Goal: Task Accomplishment & Management: Complete application form

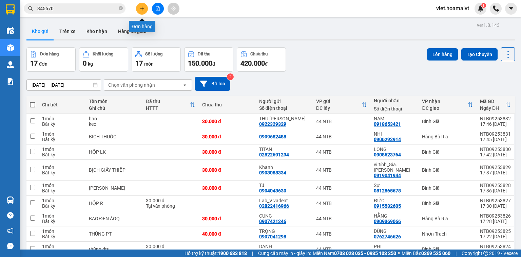
drag, startPoint x: 0, startPoint y: 0, endPoint x: 143, endPoint y: 12, distance: 143.4
click at [143, 12] on button at bounding box center [142, 9] width 12 height 12
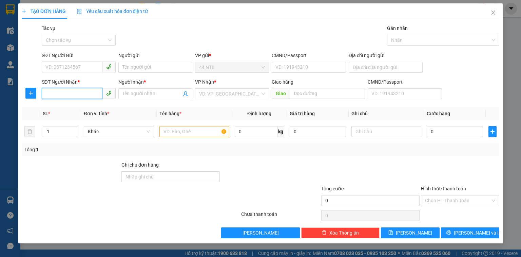
click at [85, 91] on input "SĐT Người Nhận *" at bounding box center [72, 93] width 61 height 11
type input "0914377938"
click at [72, 108] on div "0914377938 - TUNG" at bounding box center [79, 107] width 66 height 7
type input "SỐ 4 [PERSON_NAME]"
type input "TUNG"
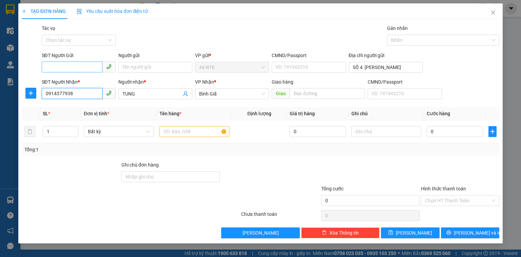
type input "0914377938"
click at [68, 69] on input "SĐT Người Gửi" at bounding box center [72, 66] width 61 height 11
type input "0705563584"
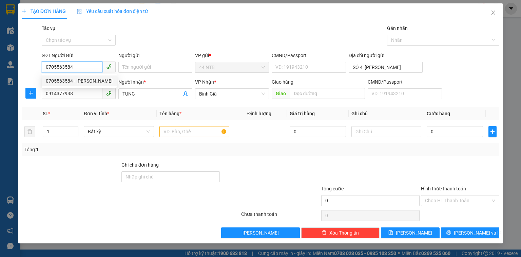
click at [107, 79] on div "0705563584 - [PERSON_NAME]" at bounding box center [79, 80] width 67 height 7
type input "NHUNG"
type input "0705563584"
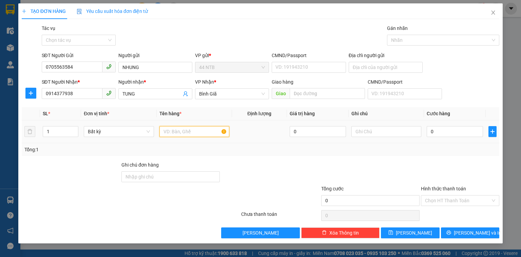
click at [184, 134] on input "text" at bounding box center [195, 131] width 70 height 11
type input "gói"
type input "3"
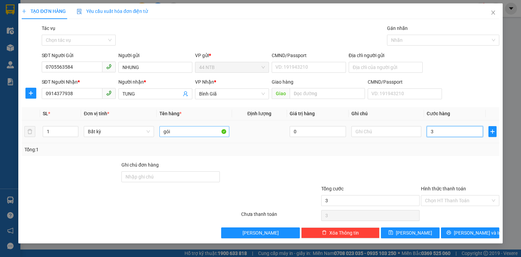
type input "30"
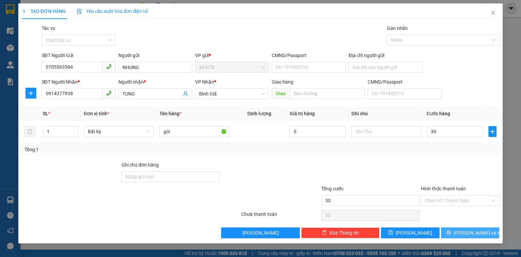
type input "30.000"
click at [451, 231] on icon "printer" at bounding box center [449, 232] width 4 height 4
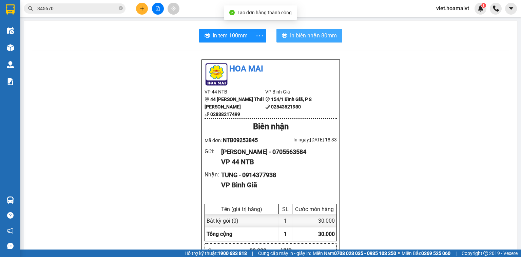
click at [285, 37] on icon "printer" at bounding box center [284, 35] width 5 height 5
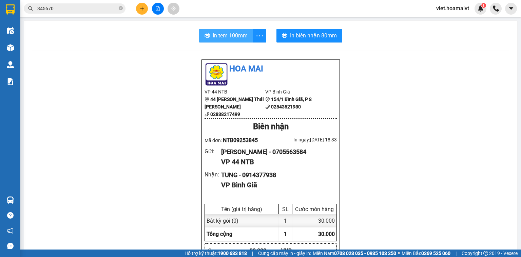
click at [222, 35] on span "In tem 100mm" at bounding box center [230, 35] width 35 height 8
